Goal: Information Seeking & Learning: Check status

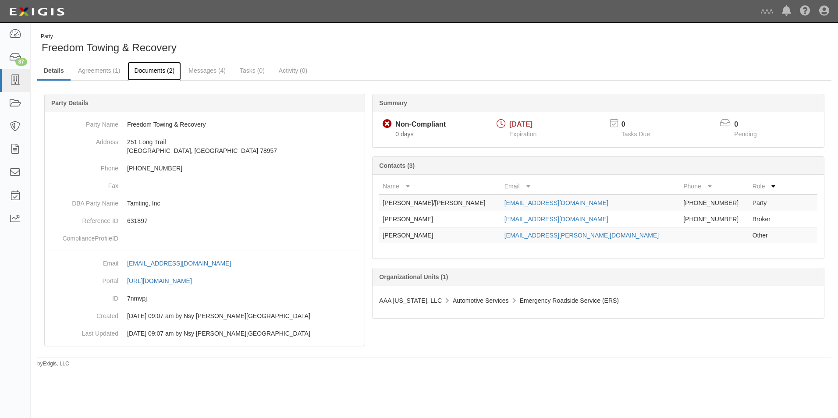
click at [147, 69] on link "Documents (2)" at bounding box center [153, 71] width 53 height 19
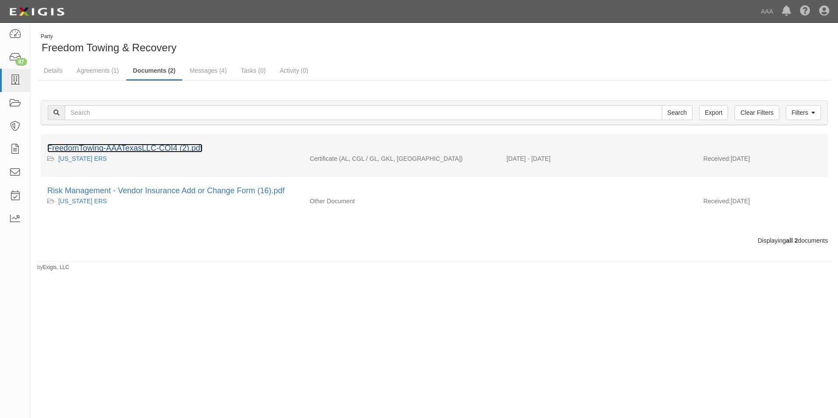
click at [109, 149] on link "FreedomTowing-AAATexasLLC-COI4 (2).pdf" at bounding box center [124, 148] width 155 height 9
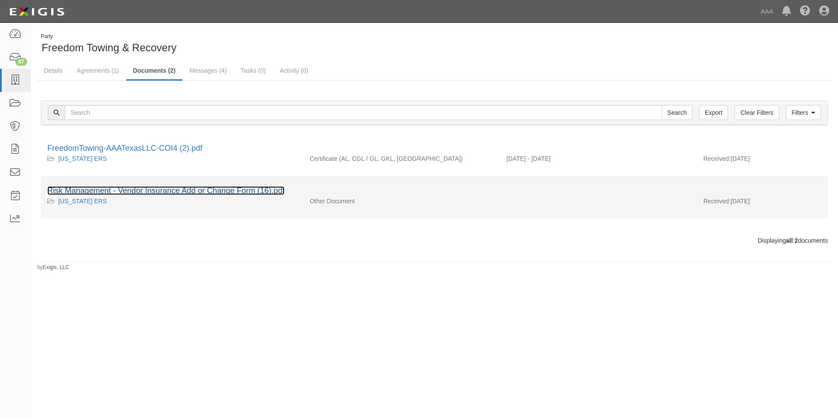
click at [132, 190] on link "Risk Management - Vendor Insurance Add or Change Form (16).pdf" at bounding box center [165, 190] width 237 height 9
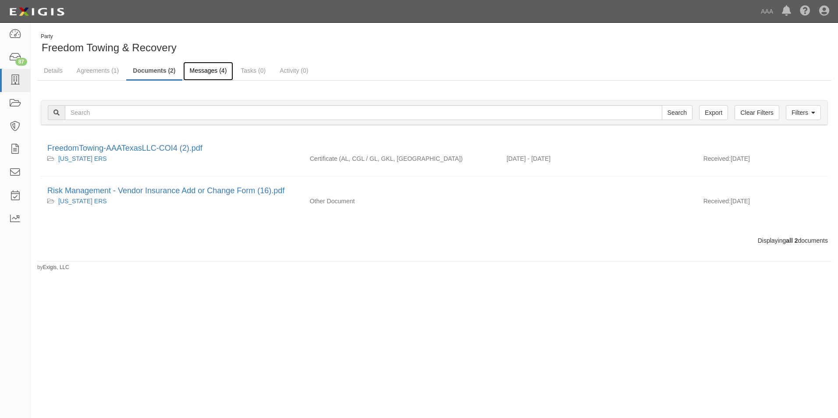
click at [211, 69] on link "Messages (4)" at bounding box center [208, 71] width 50 height 19
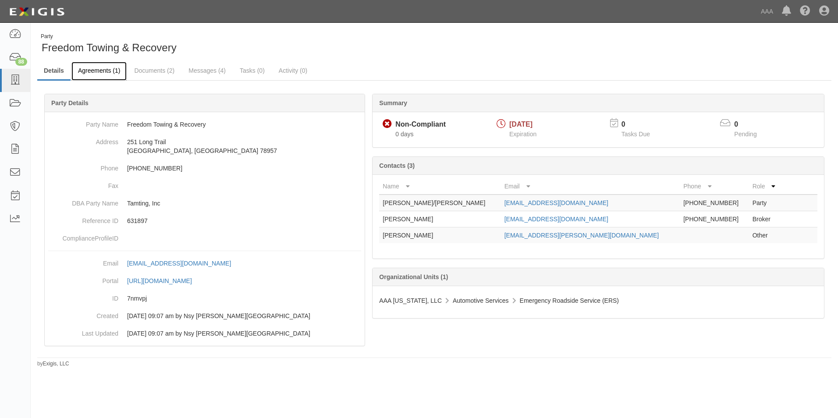
click at [112, 67] on link "Agreements (1)" at bounding box center [98, 71] width 55 height 19
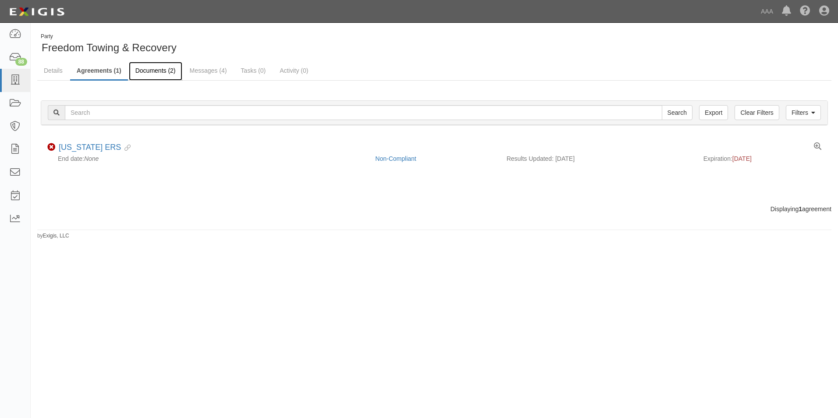
click at [145, 66] on link "Documents (2)" at bounding box center [155, 71] width 53 height 19
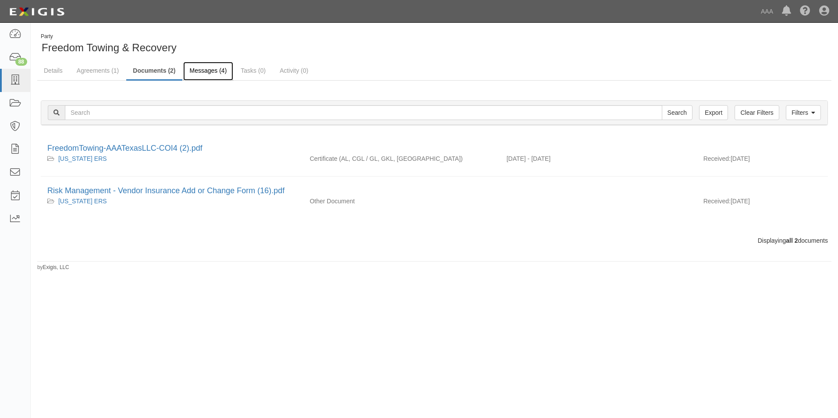
click at [219, 67] on link "Messages (4)" at bounding box center [208, 71] width 50 height 19
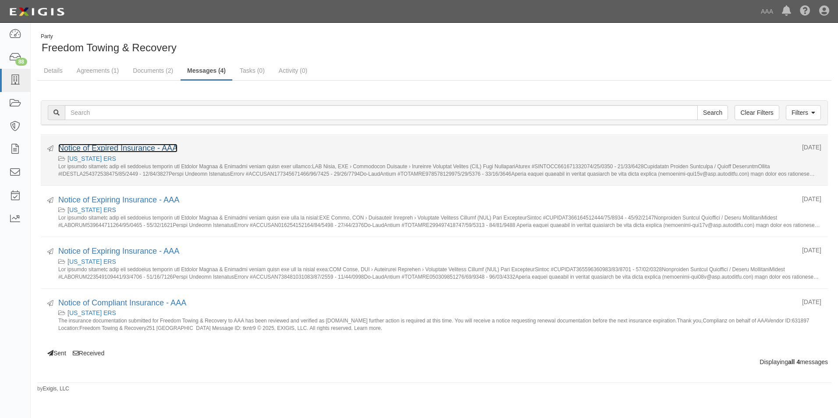
click at [116, 147] on link "Notice of Expired Insurance - AAA" at bounding box center [117, 148] width 119 height 9
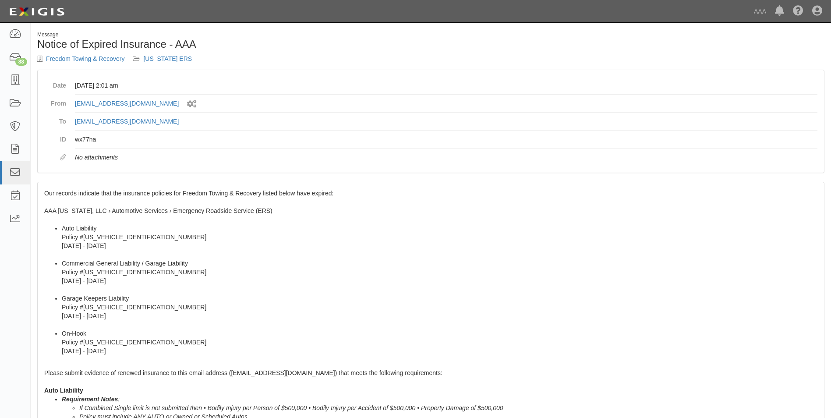
scroll to position [1, 0]
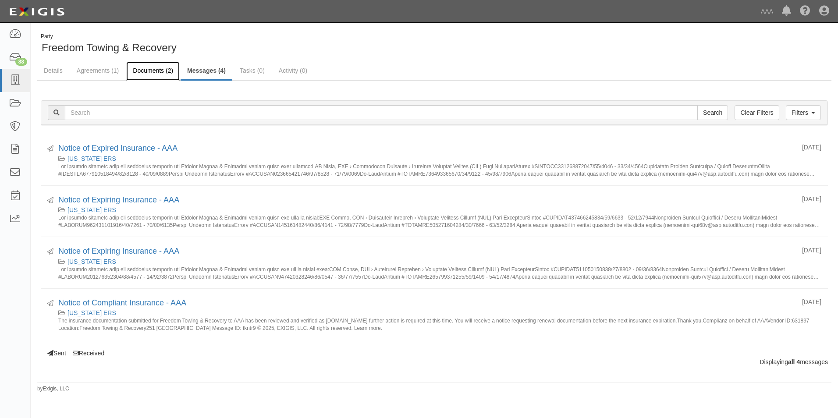
click at [154, 67] on link "Documents (2)" at bounding box center [152, 71] width 53 height 19
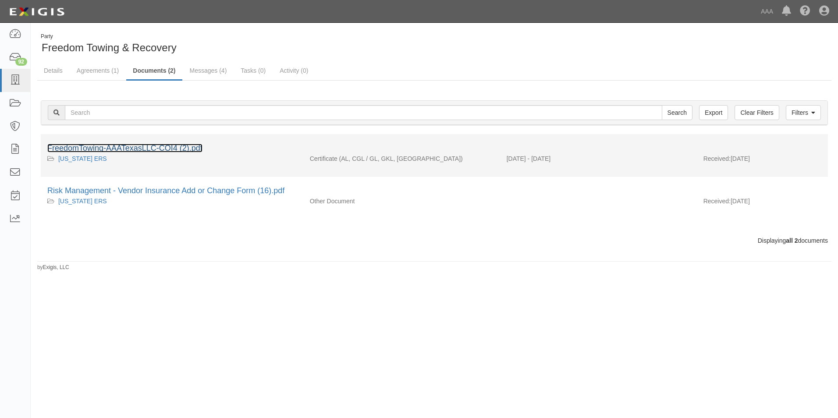
click at [141, 147] on link "FreedomTowing-AAATexasLLC-COI4 (2).pdf" at bounding box center [124, 148] width 155 height 9
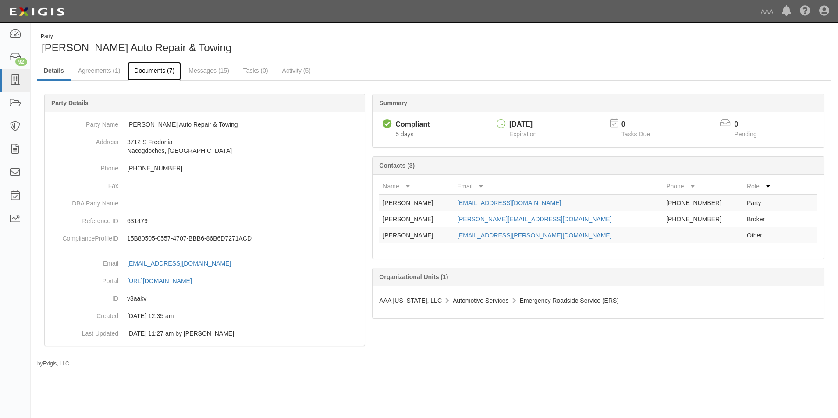
click at [159, 66] on link "Documents (7)" at bounding box center [153, 71] width 53 height 19
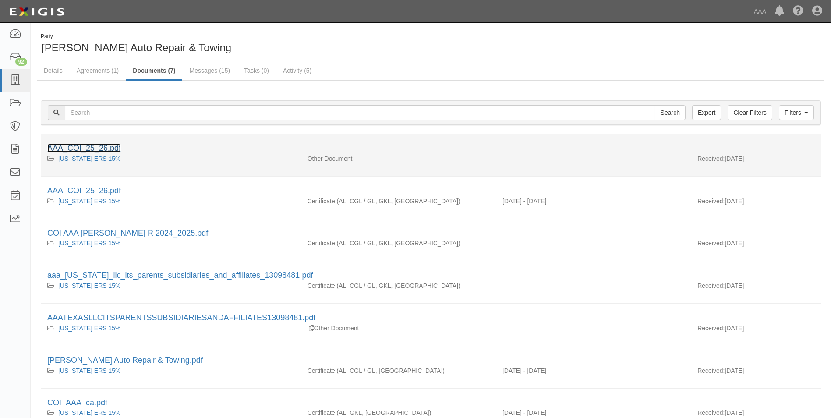
click at [108, 146] on link "AAA_COI_25_26.pdf" at bounding box center [84, 148] width 74 height 9
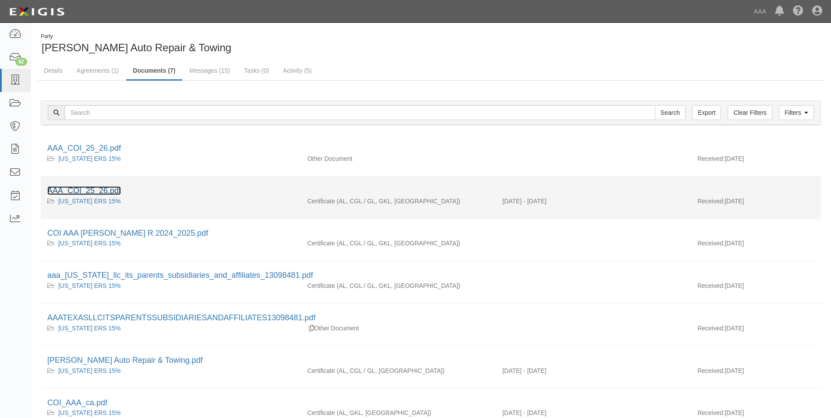
click at [78, 188] on link "AAA_COI_25_26.pdf" at bounding box center [84, 190] width 74 height 9
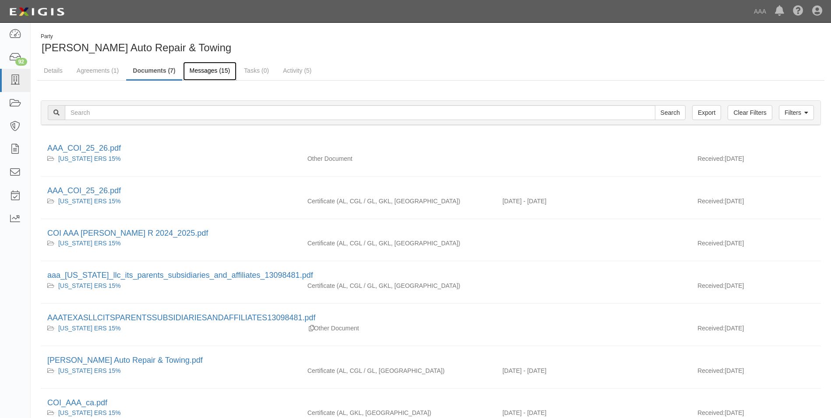
click at [208, 71] on link "Messages (15)" at bounding box center [210, 71] width 54 height 19
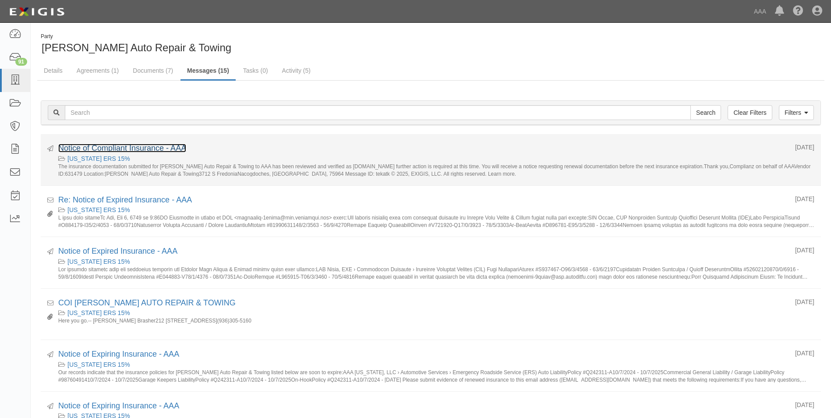
click at [133, 148] on link "Notice of Compliant Insurance - AAA" at bounding box center [122, 148] width 128 height 9
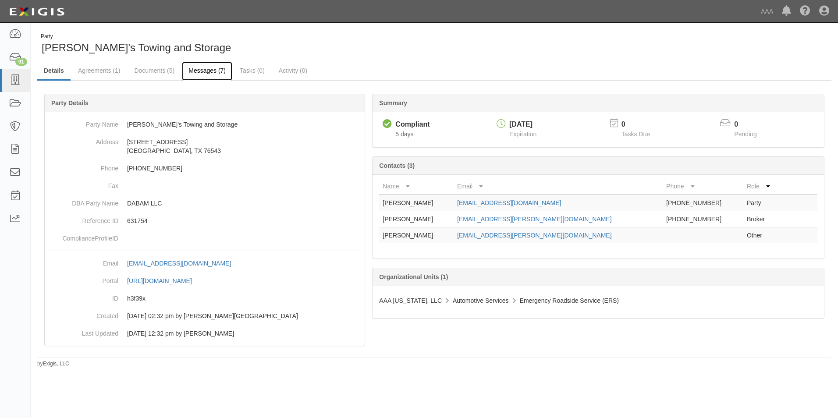
click at [210, 71] on link "Messages (7)" at bounding box center [207, 71] width 50 height 19
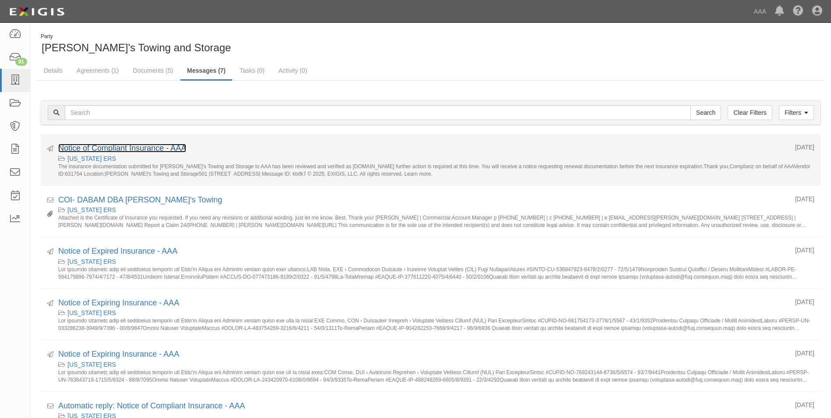
click at [152, 149] on link "Notice of Compliant Insurance - AAA" at bounding box center [122, 148] width 128 height 9
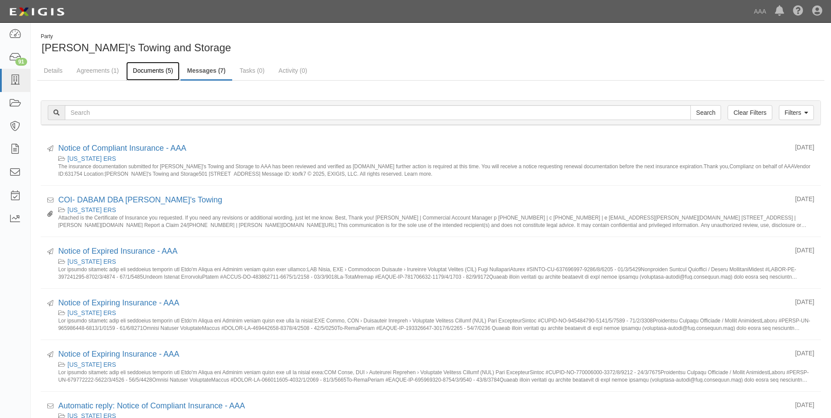
click at [143, 67] on link "Documents (5)" at bounding box center [152, 71] width 53 height 19
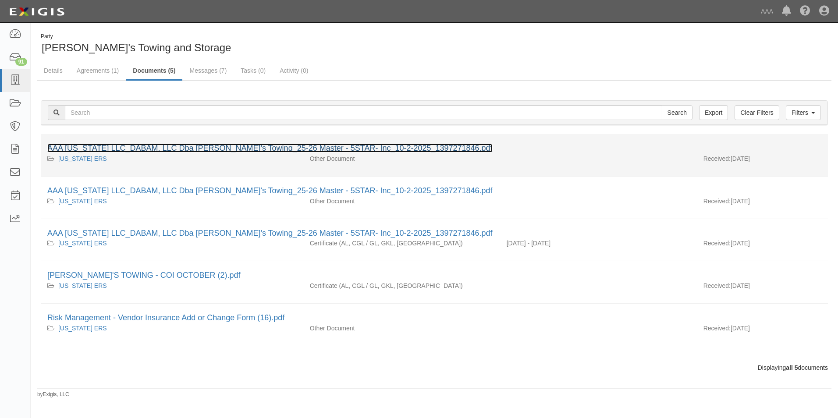
click at [131, 152] on link "AAA Texas LLC_DABAM, LLC Dba Bill's Towing_25-26 Master - 5STAR- Inc_10-2-2025_…" at bounding box center [269, 148] width 445 height 9
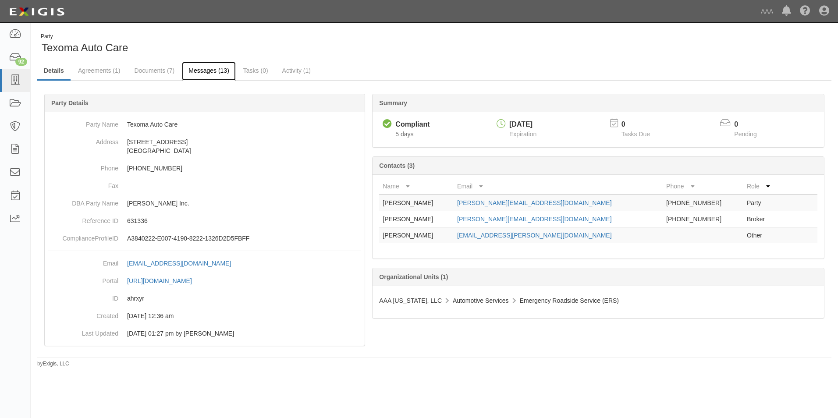
click at [198, 67] on link "Messages (13)" at bounding box center [209, 71] width 54 height 19
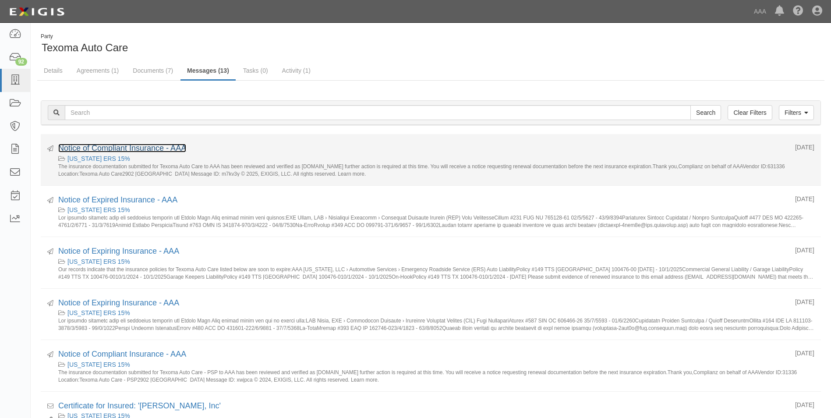
click at [112, 151] on link "Notice of Compliant Insurance - AAA" at bounding box center [122, 148] width 128 height 9
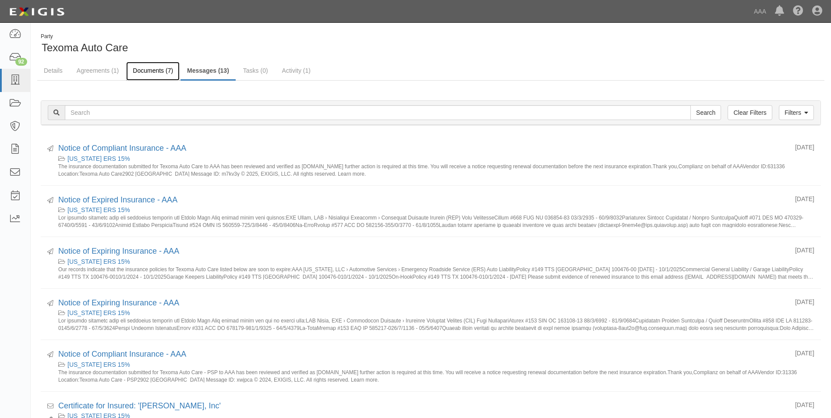
click at [158, 68] on link "Documents (7)" at bounding box center [152, 71] width 53 height 19
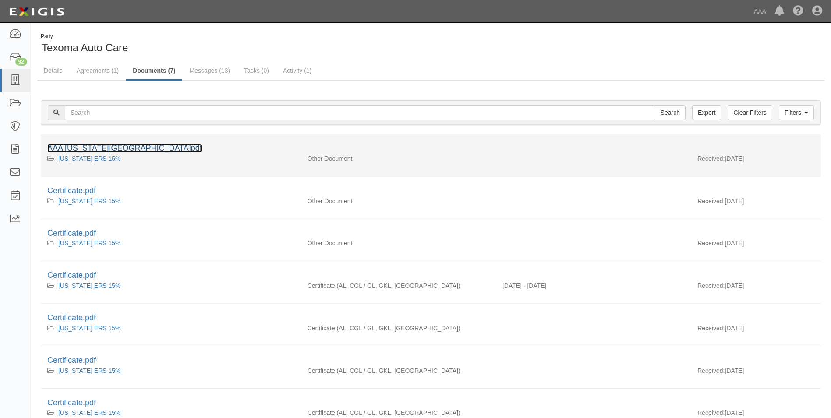
click at [74, 147] on link "AAA Texas.pdf" at bounding box center [124, 148] width 155 height 9
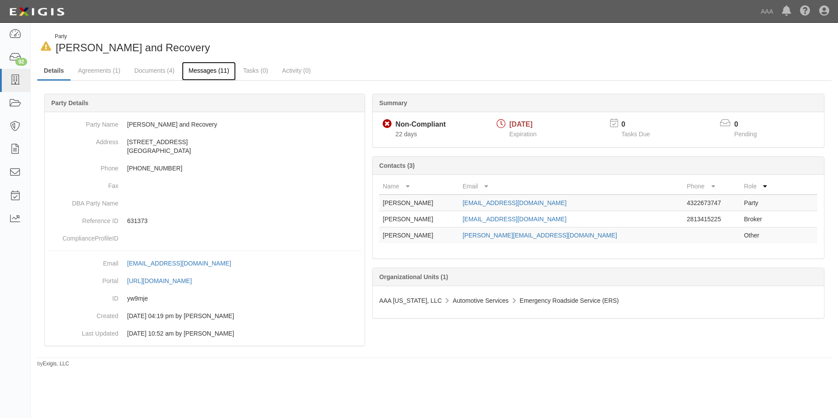
click at [215, 67] on link "Messages (11)" at bounding box center [209, 71] width 54 height 19
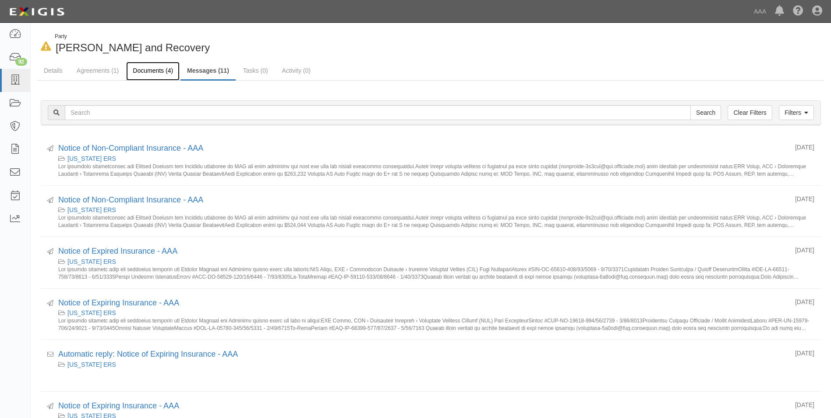
click at [157, 70] on link "Documents (4)" at bounding box center [152, 71] width 53 height 19
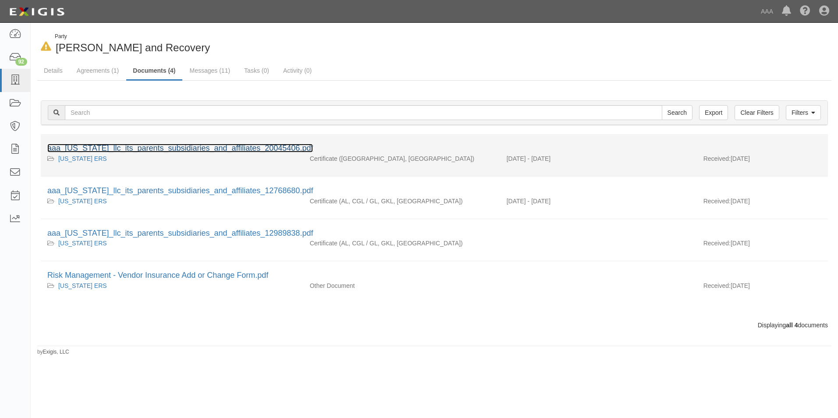
click at [145, 148] on link "aaa_[US_STATE]_llc_its_parents_subsidiaries_and_affiliates_20045406.pdf" at bounding box center [179, 148] width 265 height 9
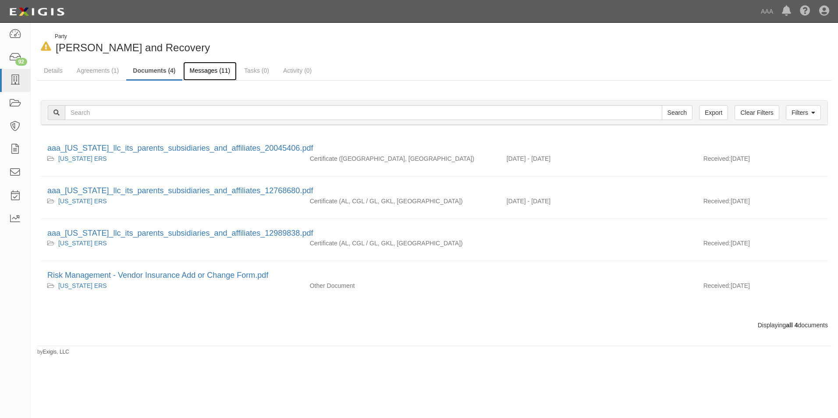
click at [200, 67] on link "Messages (11)" at bounding box center [210, 71] width 54 height 19
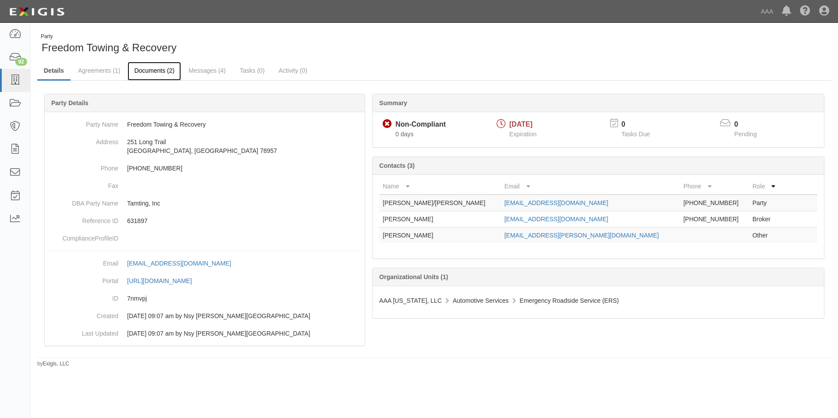
click at [170, 70] on link "Documents (2)" at bounding box center [153, 71] width 53 height 19
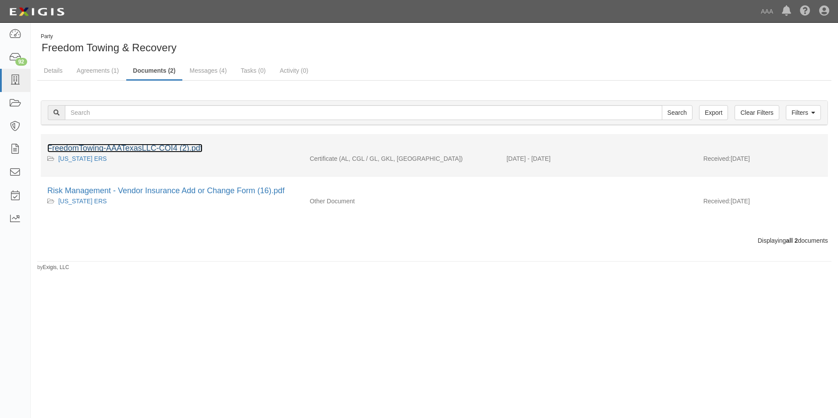
click at [153, 147] on link "FreedomTowing-AAATexasLLC-COI4 (2).pdf" at bounding box center [124, 148] width 155 height 9
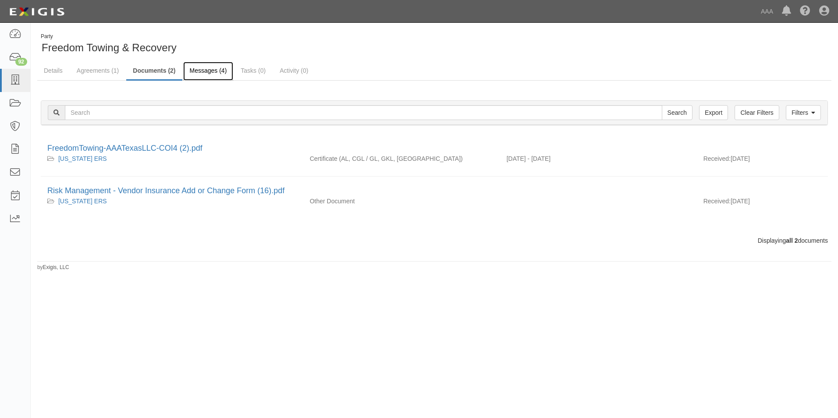
click at [197, 70] on link "Messages (4)" at bounding box center [208, 71] width 50 height 19
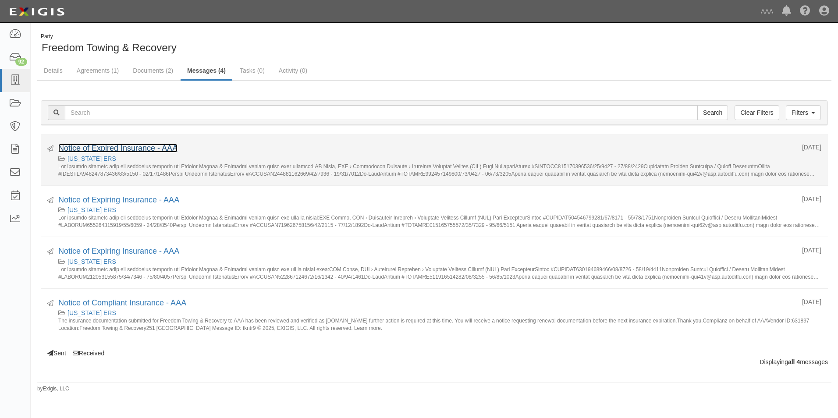
click at [107, 146] on link "Notice of Expired Insurance - AAA" at bounding box center [117, 148] width 119 height 9
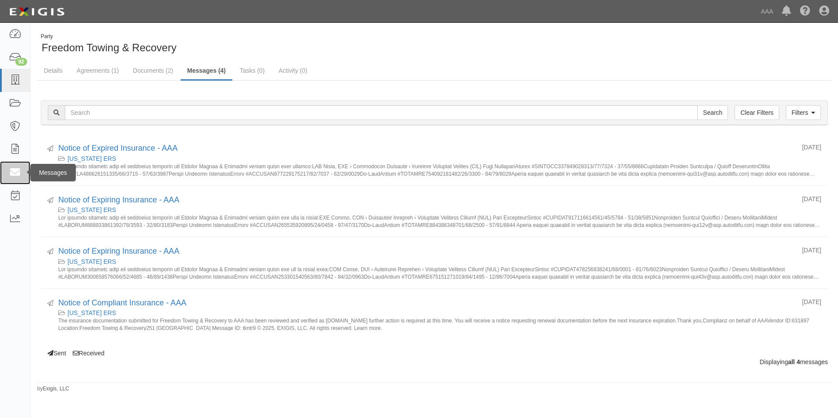
click at [18, 173] on icon at bounding box center [15, 173] width 12 height 10
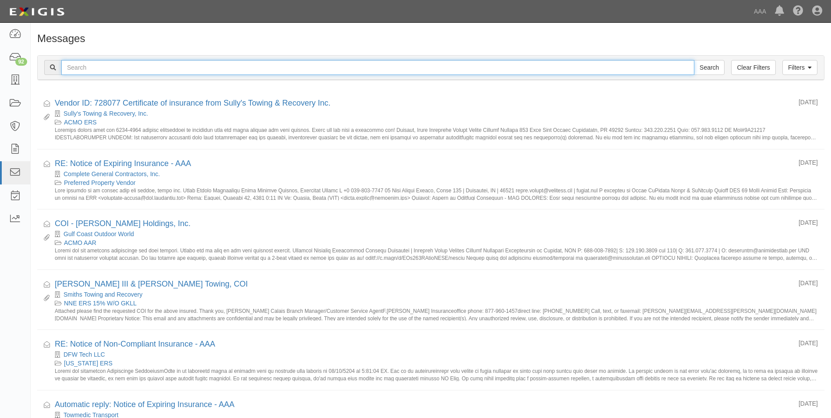
click at [102, 71] on input "text" at bounding box center [377, 67] width 633 height 15
type input "631897"
click at [694, 60] on input "Search" at bounding box center [709, 67] width 31 height 15
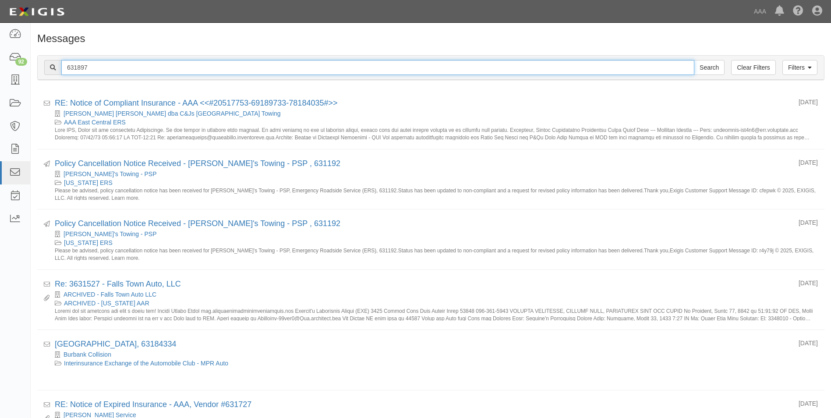
drag, startPoint x: 96, startPoint y: 63, endPoint x: 53, endPoint y: 69, distance: 43.3
click at [53, 69] on div "631897 Search" at bounding box center [384, 67] width 680 height 15
type input "freedom"
click at [694, 60] on input "Search" at bounding box center [709, 67] width 31 height 15
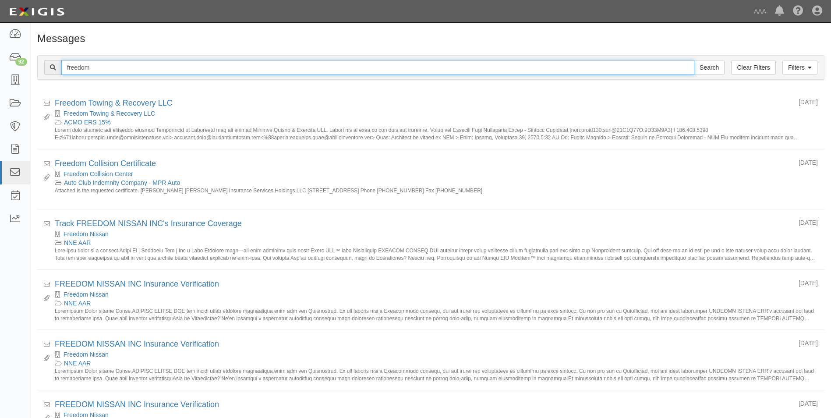
click at [109, 67] on input "freedom" at bounding box center [377, 67] width 633 height 15
type input "freedom towing"
click at [694, 60] on input "Search" at bounding box center [709, 67] width 31 height 15
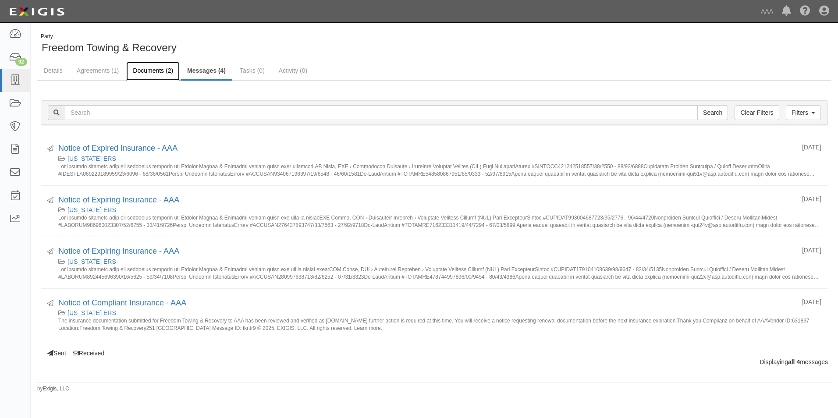
click at [156, 69] on link "Documents (2)" at bounding box center [152, 71] width 53 height 19
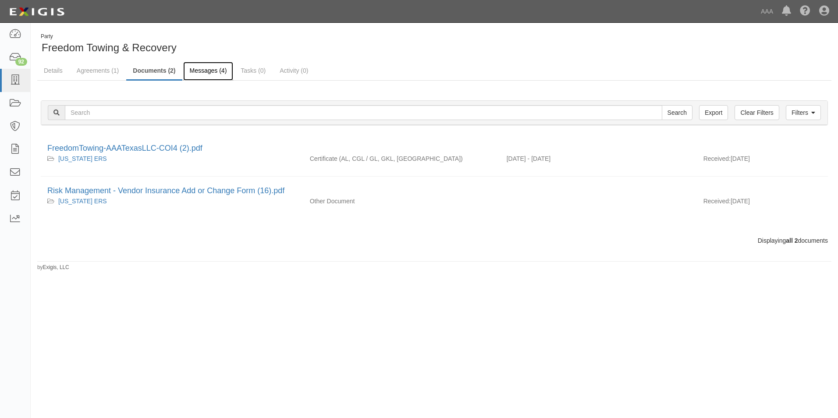
click at [204, 70] on link "Messages (4)" at bounding box center [208, 71] width 50 height 19
